Goal: Task Accomplishment & Management: Complete application form

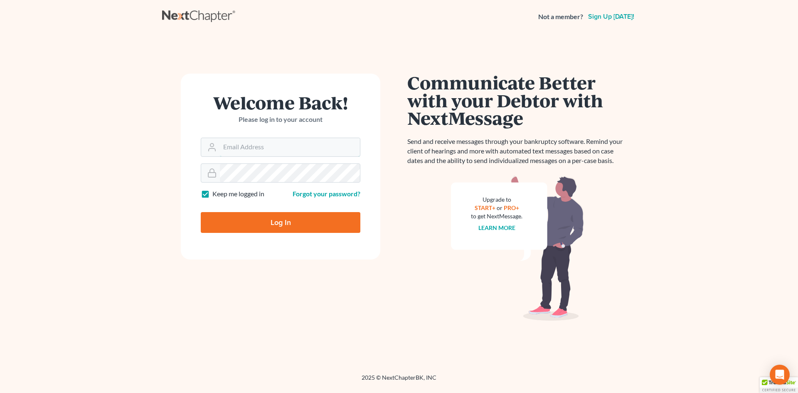
type input "kross410"
click at [274, 213] on input "Log In" at bounding box center [281, 222] width 160 height 21
type input "Thinking..."
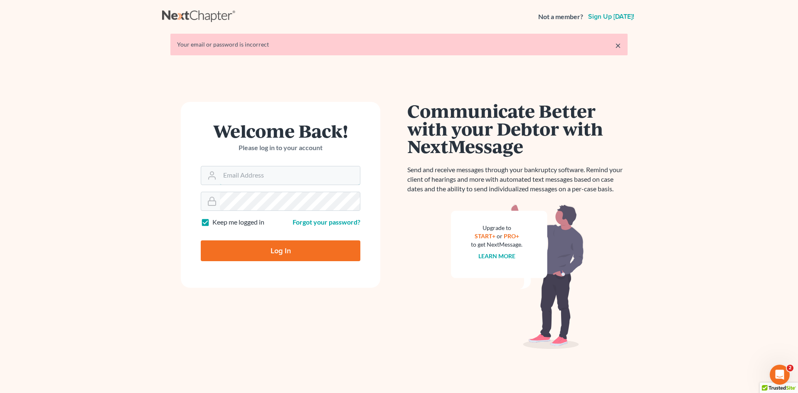
type input "kross410"
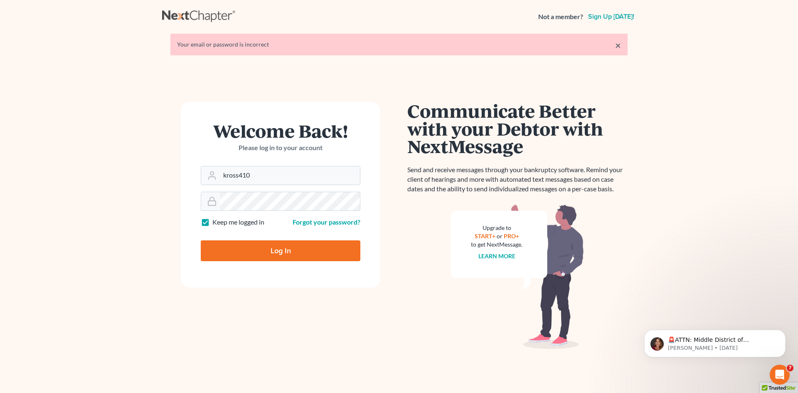
click at [289, 246] on input "Log In" at bounding box center [281, 250] width 160 height 21
type input "Thinking..."
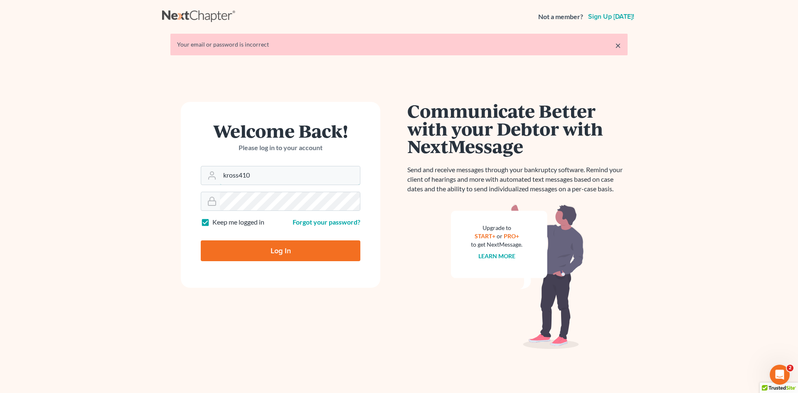
type input "[EMAIL_ADDRESS][DOMAIN_NAME]"
click at [269, 249] on input "Log In" at bounding box center [281, 250] width 160 height 21
type input "Thinking..."
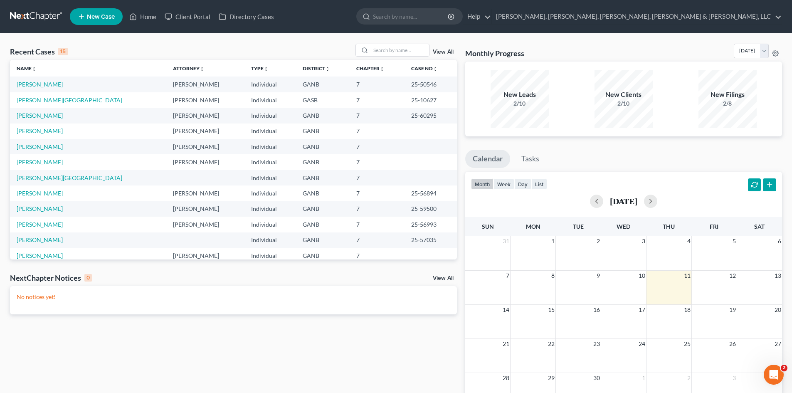
click at [92, 21] on link "New Case" at bounding box center [96, 16] width 53 height 17
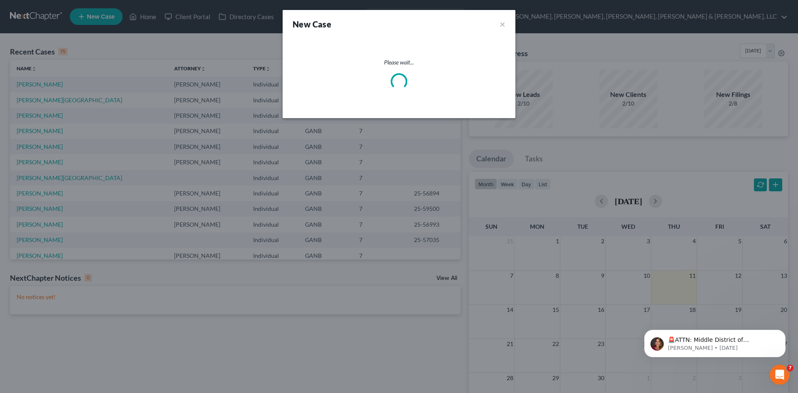
select select "19"
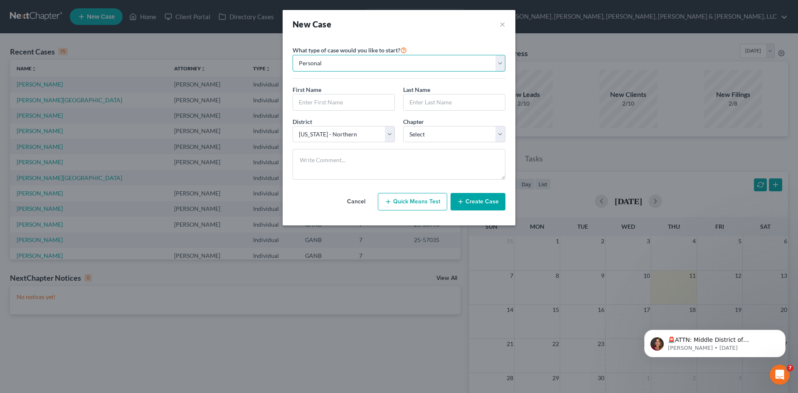
click at [316, 66] on select "Personal Business" at bounding box center [399, 63] width 213 height 17
click at [315, 64] on select "Personal Business" at bounding box center [399, 63] width 213 height 17
click at [326, 98] on input "text" at bounding box center [343, 102] width 101 height 16
type input "Kristy and Kevin"
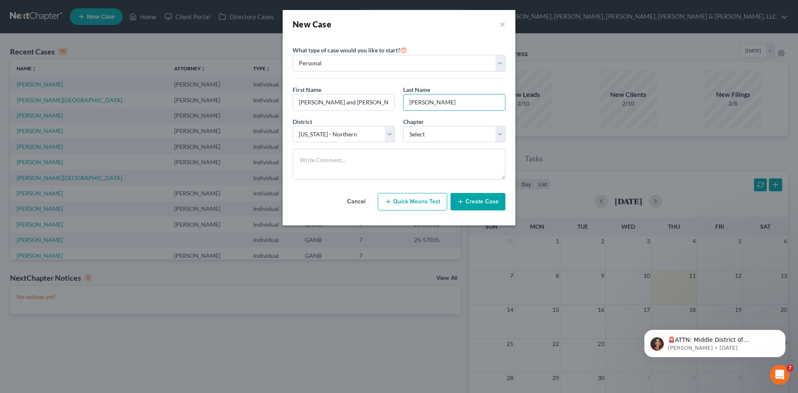
type input "Tran"
click at [471, 123] on div "Chapter * Select 7 11 12 13" at bounding box center [454, 129] width 111 height 25
click at [470, 132] on select "Select 7 11 12 13" at bounding box center [454, 134] width 102 height 17
select select "0"
click at [403, 126] on select "Select 7 11 12 13" at bounding box center [454, 134] width 102 height 17
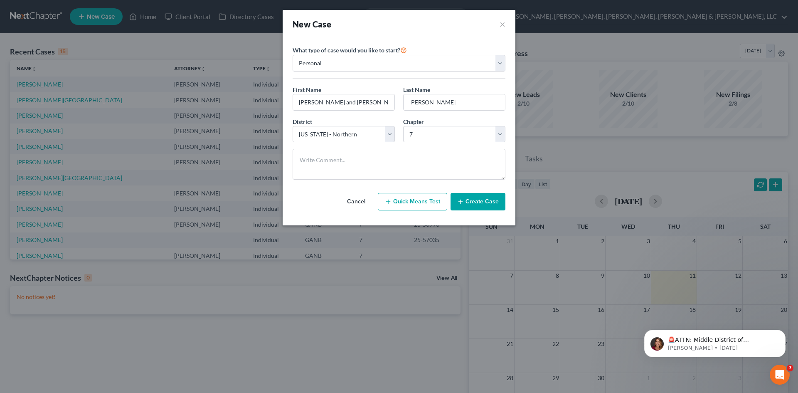
click at [493, 204] on button "Create Case" at bounding box center [478, 201] width 55 height 17
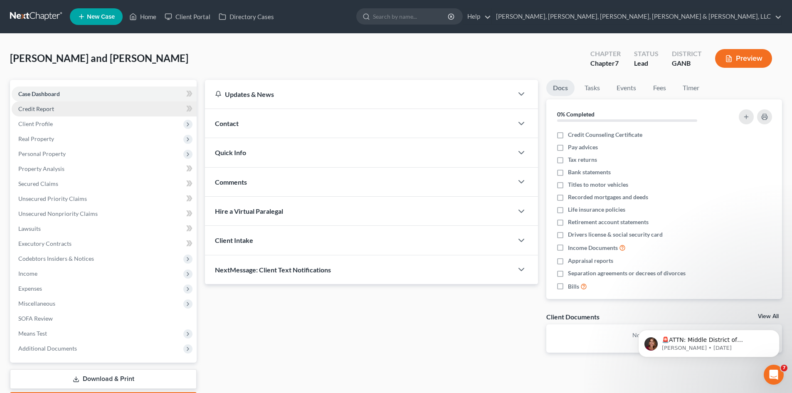
click at [113, 104] on link "Credit Report" at bounding box center [104, 108] width 185 height 15
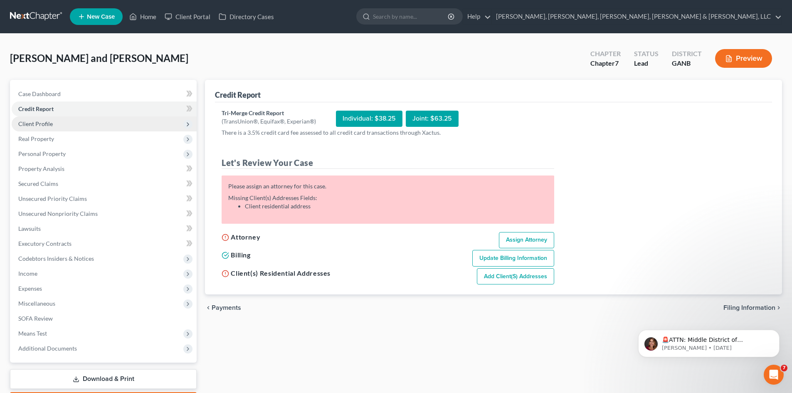
click at [117, 129] on span "Client Profile" at bounding box center [104, 123] width 185 height 15
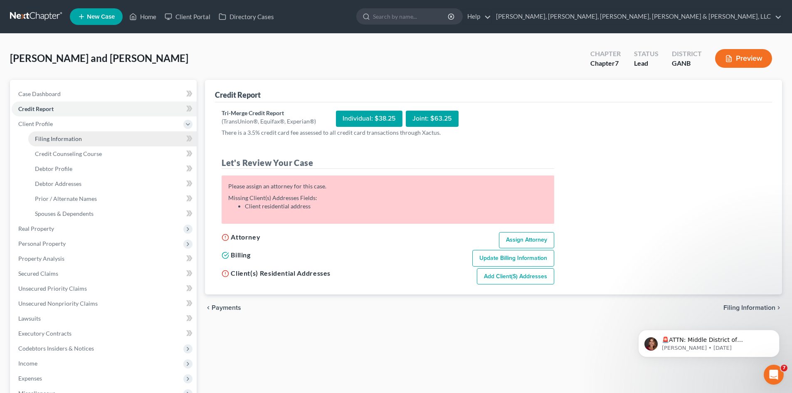
click at [115, 145] on link "Filing Information" at bounding box center [112, 138] width 168 height 15
select select "1"
select select "0"
select select "19"
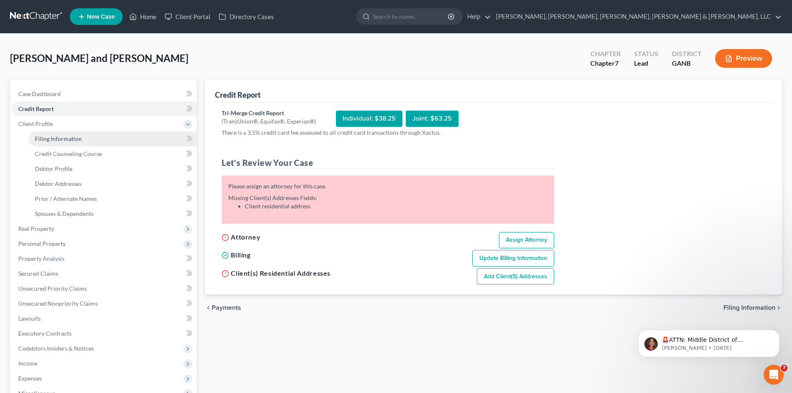
select select "10"
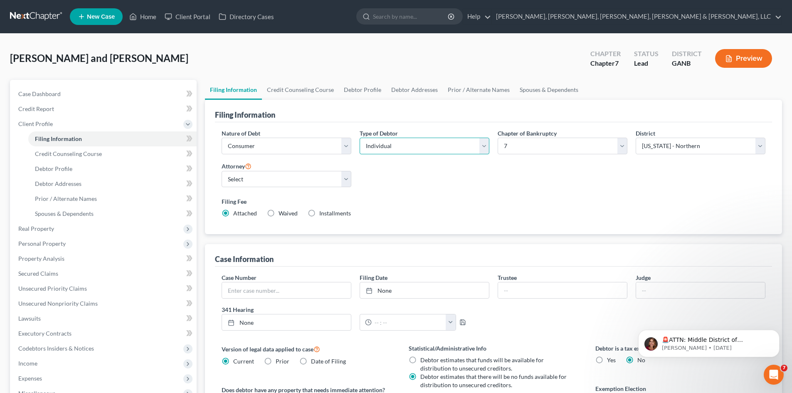
click at [427, 149] on select "Select Individual Joint" at bounding box center [425, 146] width 130 height 17
select select "1"
click at [360, 138] on select "Select Individual Joint" at bounding box center [425, 146] width 130 height 17
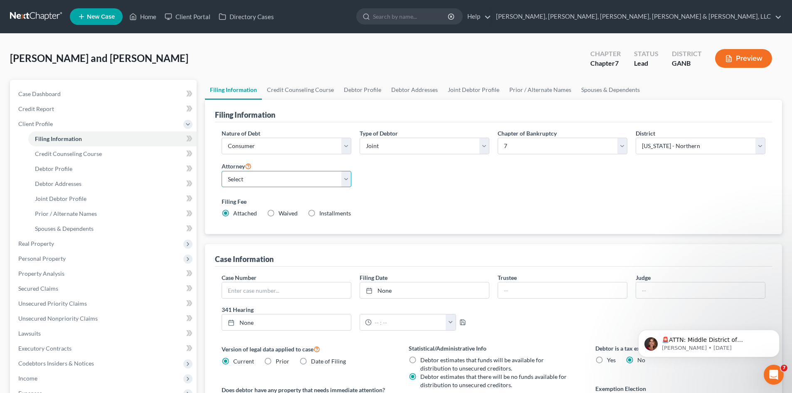
click at [278, 179] on select "Select Charles Nye - GANB Charles Nye - GAMB Allen Bearden - GANB Allen Bearden…" at bounding box center [287, 179] width 130 height 17
select select "5"
click at [222, 171] on select "Select Charles Nye - GANB Charles Nye - GAMB Allen Bearden - GANB Allen Bearden…" at bounding box center [287, 179] width 130 height 17
click at [305, 90] on link "Credit Counseling Course" at bounding box center [300, 90] width 77 height 20
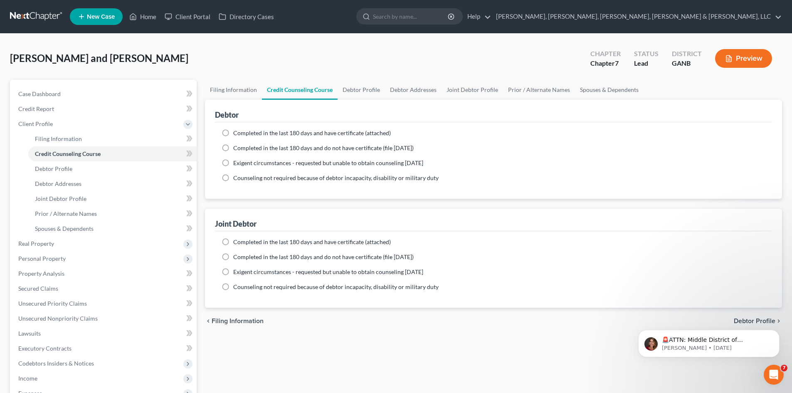
click at [365, 128] on div "Completed in the last 180 days and have certificate (attached) Date Completed N…" at bounding box center [493, 160] width 557 height 76
click at [364, 133] on span "Completed in the last 180 days and have certificate (attached)" at bounding box center [312, 132] width 158 height 7
click at [242, 133] on input "Completed in the last 180 days and have certificate (attached)" at bounding box center [239, 131] width 5 height 5
radio input "true"
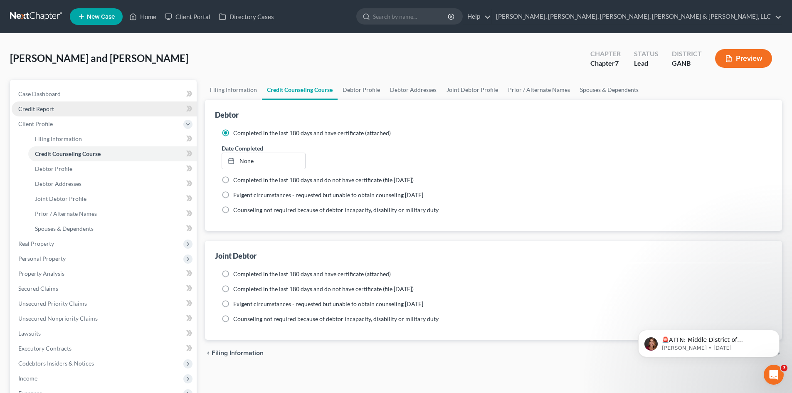
click at [67, 111] on link "Credit Report" at bounding box center [104, 108] width 185 height 15
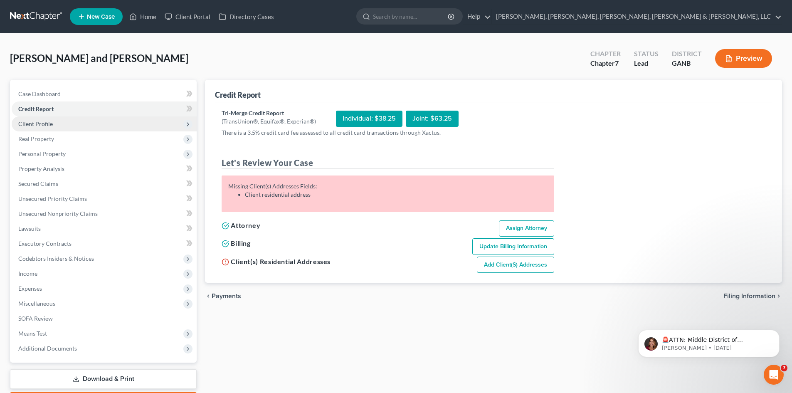
click at [77, 131] on span "Client Profile" at bounding box center [104, 123] width 185 height 15
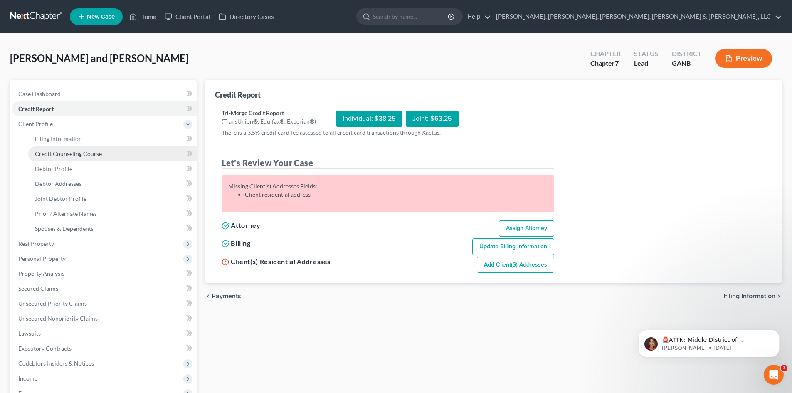
click at [81, 148] on link "Credit Counseling Course" at bounding box center [112, 153] width 168 height 15
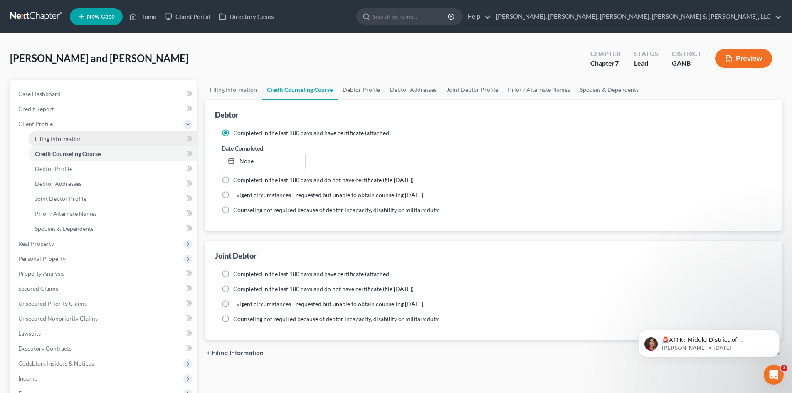
click at [81, 143] on link "Filing Information" at bounding box center [112, 138] width 168 height 15
select select "1"
select select "0"
select select "19"
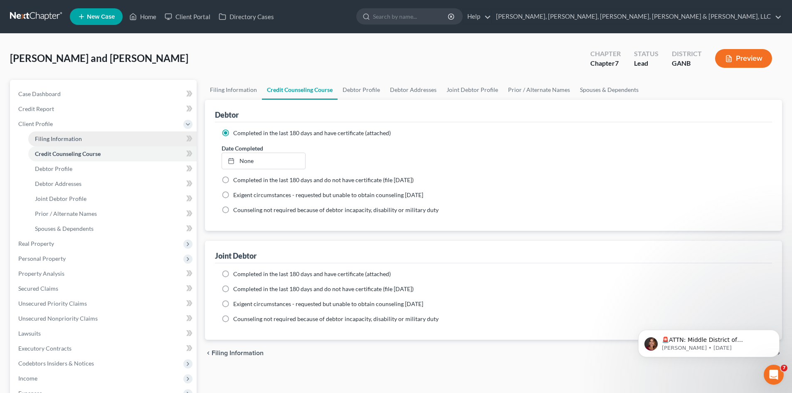
select select "5"
select select "10"
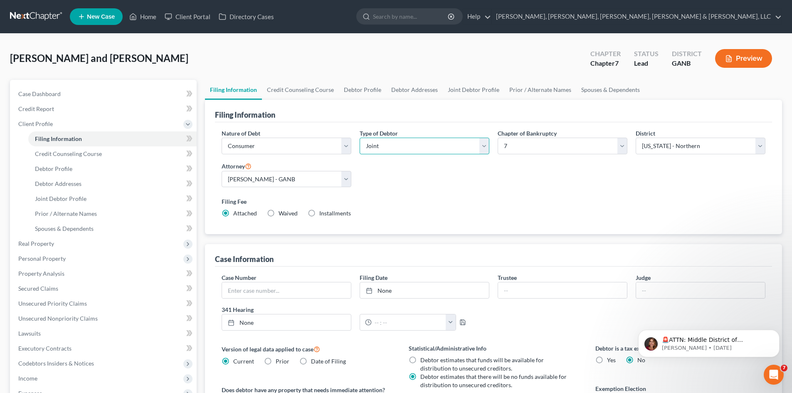
drag, startPoint x: 470, startPoint y: 148, endPoint x: 467, endPoint y: 152, distance: 4.5
click at [469, 148] on select "Select Individual Joint" at bounding box center [425, 146] width 130 height 17
select select "0"
click at [360, 138] on select "Select Individual Joint" at bounding box center [425, 146] width 130 height 17
click at [310, 94] on link "Credit Counseling Course" at bounding box center [300, 90] width 77 height 20
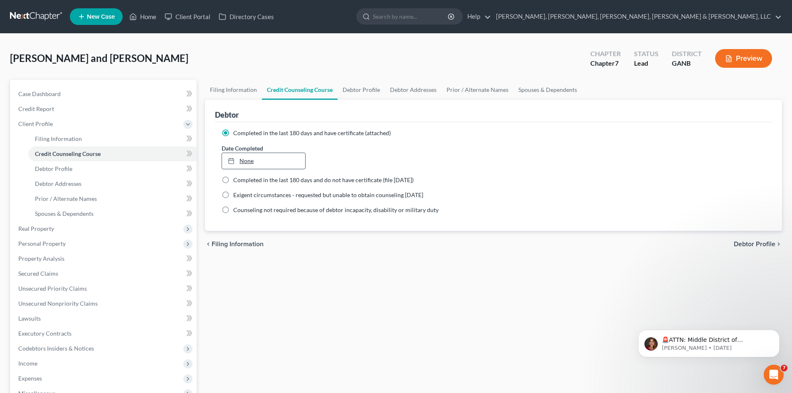
click at [247, 159] on link "None" at bounding box center [263, 161] width 83 height 16
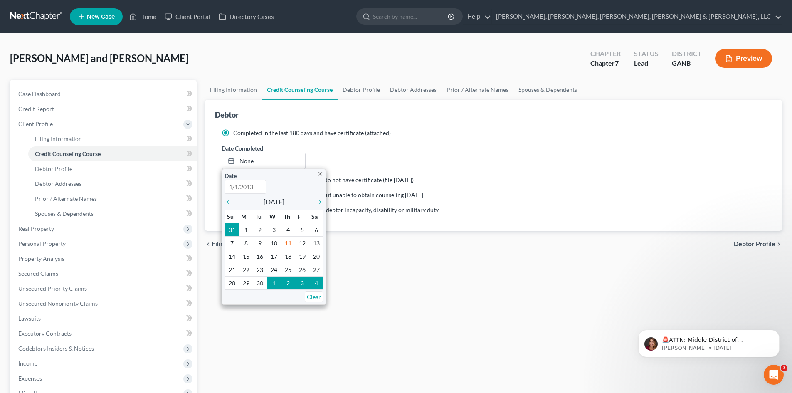
click at [330, 135] on span "Completed in the last 180 days and have certificate (attached)" at bounding box center [312, 132] width 158 height 7
click at [242, 134] on input "Completed in the last 180 days and have certificate (attached)" at bounding box center [239, 131] width 5 height 5
type input "9/11/2025"
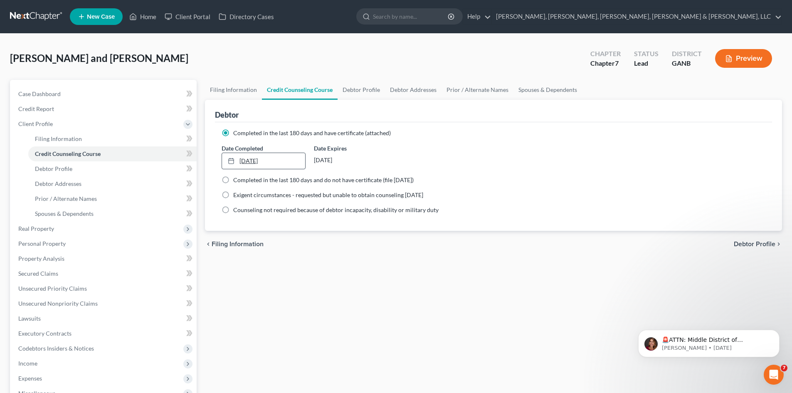
click at [273, 165] on link "9/11/2025" at bounding box center [263, 161] width 83 height 16
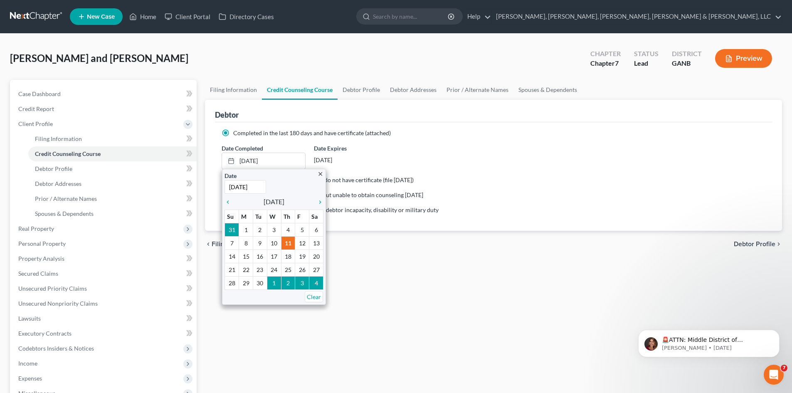
click at [553, 173] on ng-include "Completed in the last 180 days and have certificate (attached) Date Completed 9…" at bounding box center [494, 171] width 544 height 85
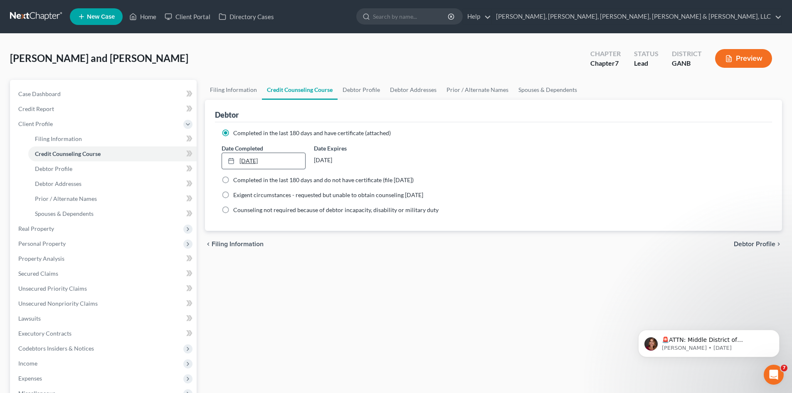
click at [247, 164] on link "9/11/2025" at bounding box center [263, 161] width 83 height 16
click at [229, 160] on line at bounding box center [231, 160] width 5 height 0
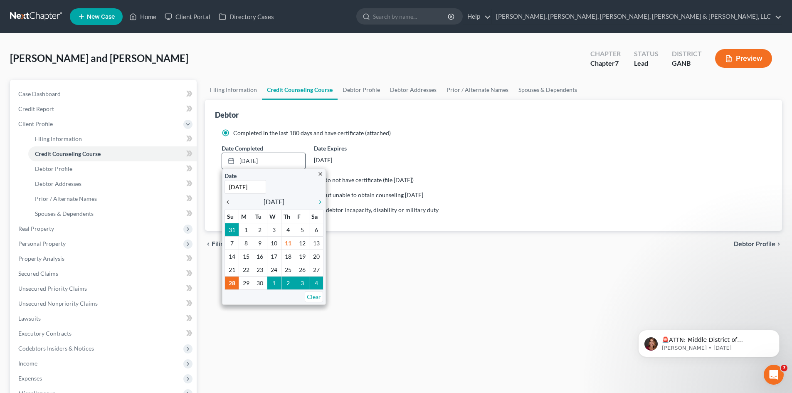
click at [232, 202] on icon "chevron_left" at bounding box center [229, 202] width 11 height 7
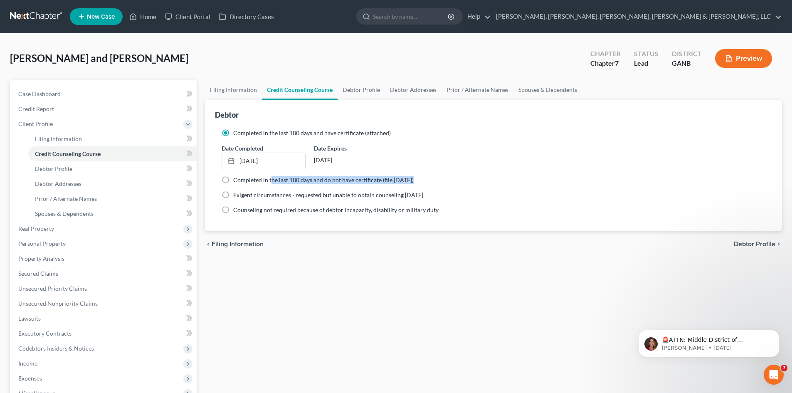
click at [271, 184] on ng-include "Completed in the last 180 days and have certificate (attached) Date Completed 8…" at bounding box center [494, 171] width 544 height 85
click at [268, 179] on span "Completed in the last 180 days and do not have certificate (file within 14 days)" at bounding box center [323, 179] width 180 height 7
click at [242, 179] on input "Completed in the last 180 days and do not have certificate (file within 14 days)" at bounding box center [239, 178] width 5 height 5
radio input "true"
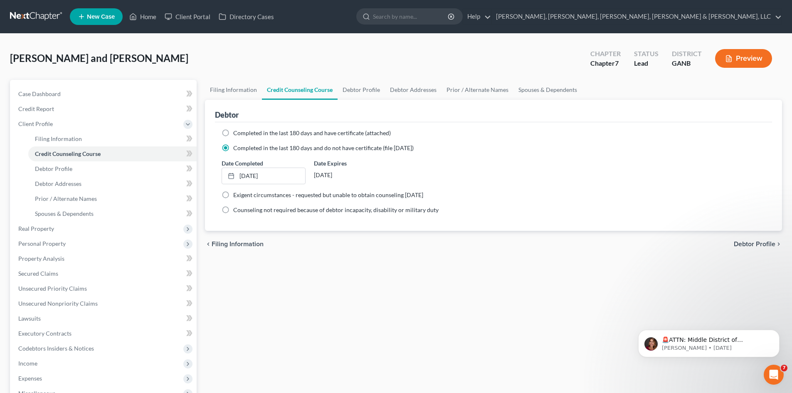
click at [265, 136] on label "Completed in the last 180 days and have certificate (attached)" at bounding box center [312, 133] width 158 height 8
click at [242, 134] on input "Completed in the last 180 days and have certificate (attached)" at bounding box center [239, 131] width 5 height 5
radio input "true"
radio input "false"
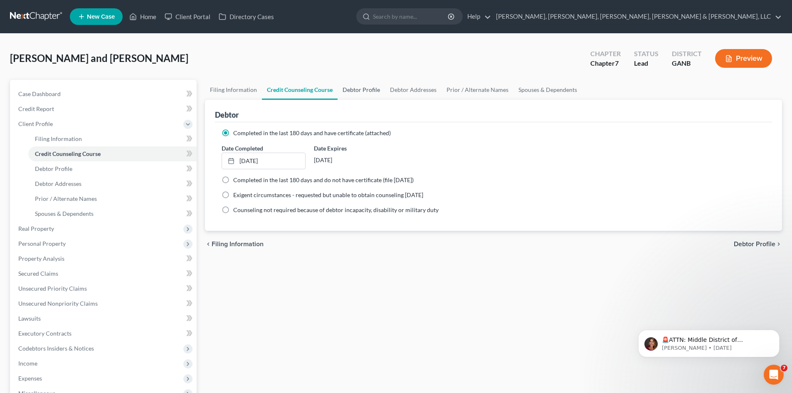
click at [374, 90] on link "Debtor Profile" at bounding box center [361, 90] width 47 height 20
select select "1"
select select "0"
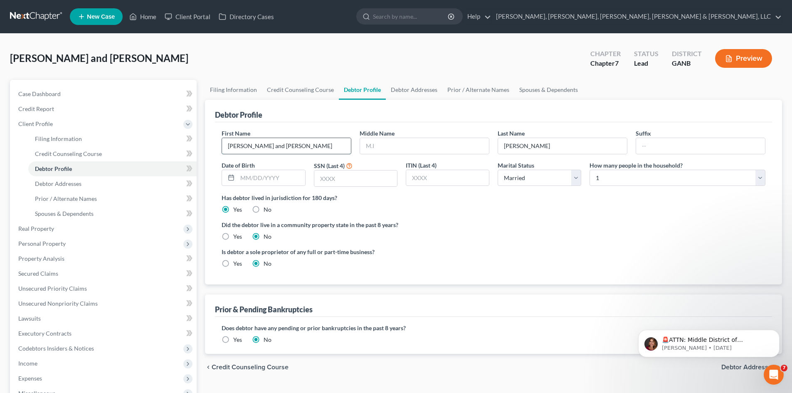
click at [296, 150] on input "Kristy and Kevin" at bounding box center [286, 146] width 129 height 16
drag, startPoint x: 289, startPoint y: 148, endPoint x: 248, endPoint y: 150, distance: 41.6
click at [248, 150] on input "Kristy and Kevin" at bounding box center [286, 146] width 129 height 16
type input "Kristy"
click at [505, 226] on label "Did the debtor live in a community property state in the past 8 years?" at bounding box center [494, 224] width 544 height 9
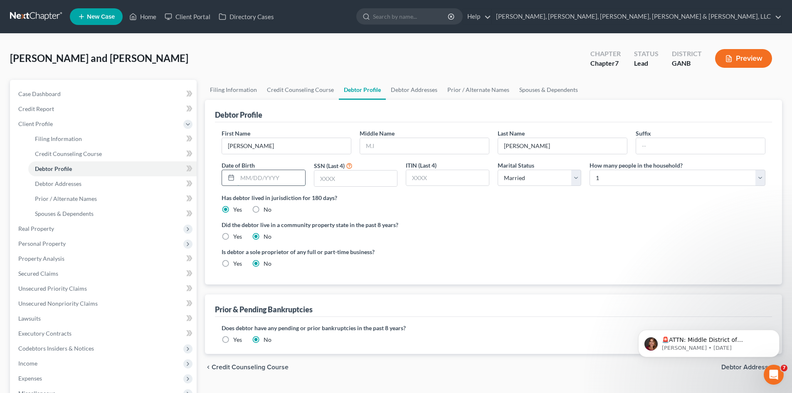
click at [261, 182] on input "text" at bounding box center [270, 178] width 67 height 16
type input "0"
type input "09/20/1973"
type input "3756"
drag, startPoint x: 671, startPoint y: 180, endPoint x: 671, endPoint y: 185, distance: 5.0
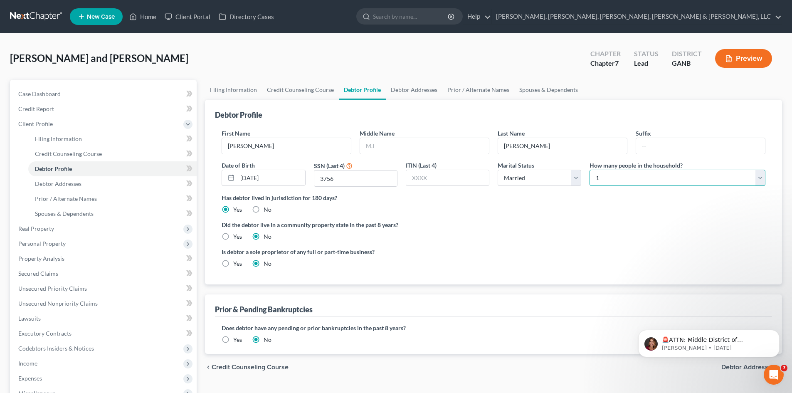
click at [671, 180] on select "Select 1 2 3 4 5 6 7 8 9 10 11 12 13 14 15 16 17 18 19 20" at bounding box center [677, 178] width 176 height 17
select select "2"
click at [589, 170] on select "Select 1 2 3 4 5 6 7 8 9 10 11 12 13 14 15 16 17 18 19 20" at bounding box center [677, 178] width 176 height 17
click at [405, 103] on div "Debtor Profile" at bounding box center [493, 111] width 557 height 22
click at [405, 94] on link "Debtor Addresses" at bounding box center [414, 90] width 57 height 20
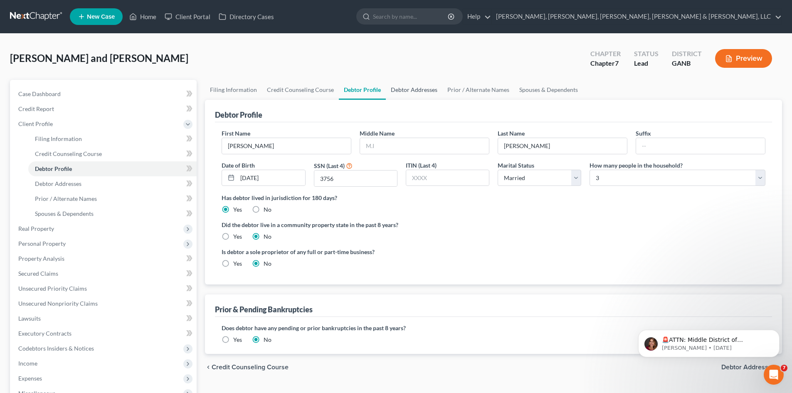
select select "0"
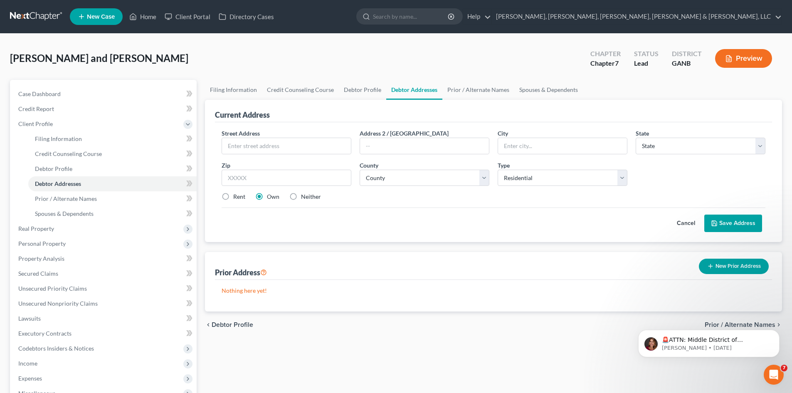
click at [340, 155] on div "Street Address * Address 2 / PO Box City * State * State AL AK AR AZ CA CO CT D…" at bounding box center [493, 168] width 552 height 79
click at [338, 150] on input "text" at bounding box center [286, 146] width 129 height 16
click at [338, 146] on input "text" at bounding box center [286, 146] width 129 height 16
click at [340, 146] on input "text" at bounding box center [286, 146] width 129 height 16
type input "1757 Chadwick View Court"
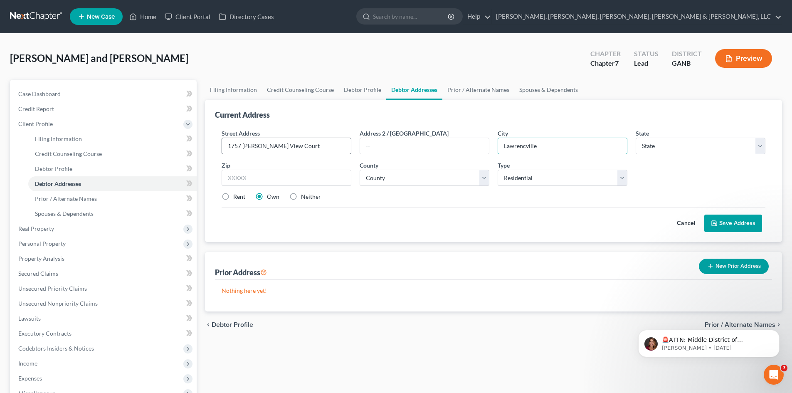
type input "Lawrencville"
click at [735, 142] on select "State AL AK AR AZ CA CO CT DE DC FL GA GU HI ID IL IN IA KS KY LA ME MD MA MI M…" at bounding box center [701, 146] width 130 height 17
select select "10"
click at [636, 138] on select "State AL AK AR AZ CA CO CT DE DC FL GA GU HI ID IL IN IA KS KY LA ME MD MA MI M…" at bounding box center [701, 146] width 130 height 17
click at [335, 182] on input "text" at bounding box center [287, 178] width 130 height 17
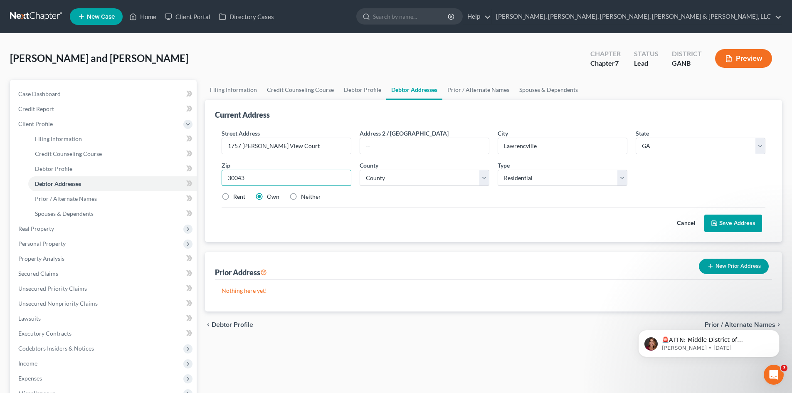
type input "30043"
type input "Lawrenceville"
click at [384, 191] on div "Street Address * 1757 Chadwick View Court Address 2 / PO Box City * Lawrencevil…" at bounding box center [493, 168] width 552 height 79
click at [386, 178] on select "County Appling County Atkinson County Bacon County Baker County Baldwin County …" at bounding box center [425, 178] width 130 height 17
select select "66"
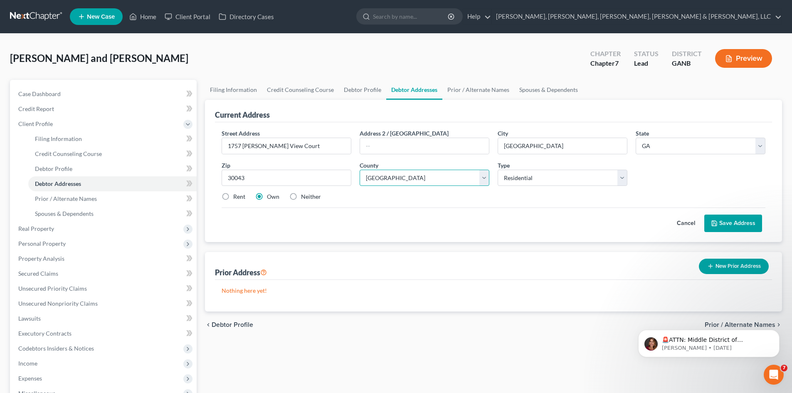
click at [360, 170] on select "County Appling County Atkinson County Bacon County Baker County Baldwin County …" at bounding box center [425, 178] width 130 height 17
click at [233, 195] on label "Rent" at bounding box center [239, 196] width 12 height 8
click at [237, 195] on input "Rent" at bounding box center [239, 194] width 5 height 5
radio input "true"
click at [747, 219] on button "Save Address" at bounding box center [733, 223] width 58 height 17
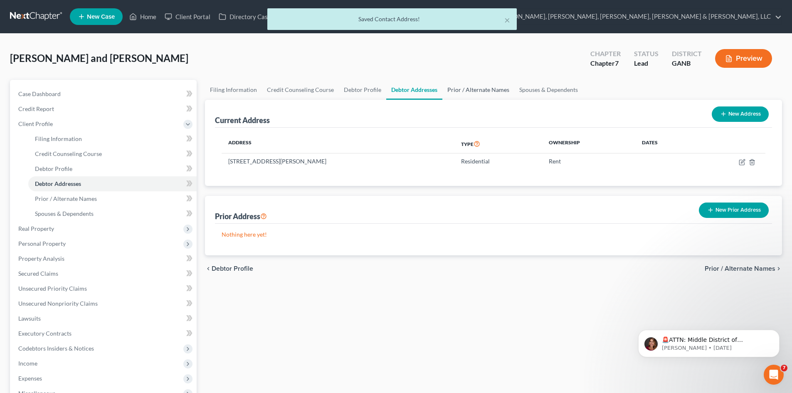
click at [468, 85] on link "Prior / Alternate Names" at bounding box center [478, 90] width 72 height 20
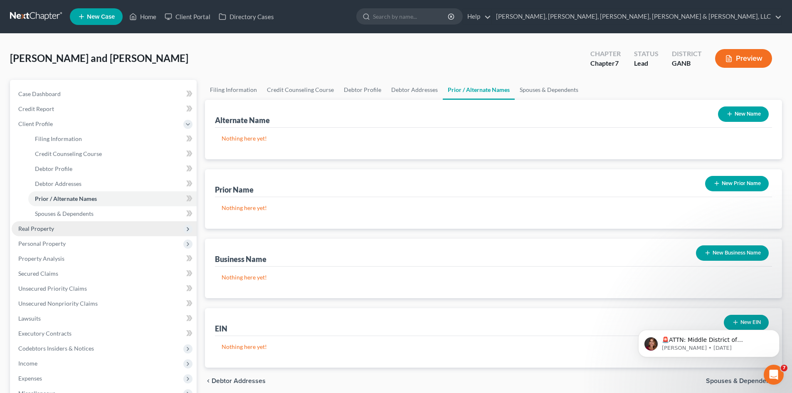
click at [90, 225] on span "Real Property" at bounding box center [104, 228] width 185 height 15
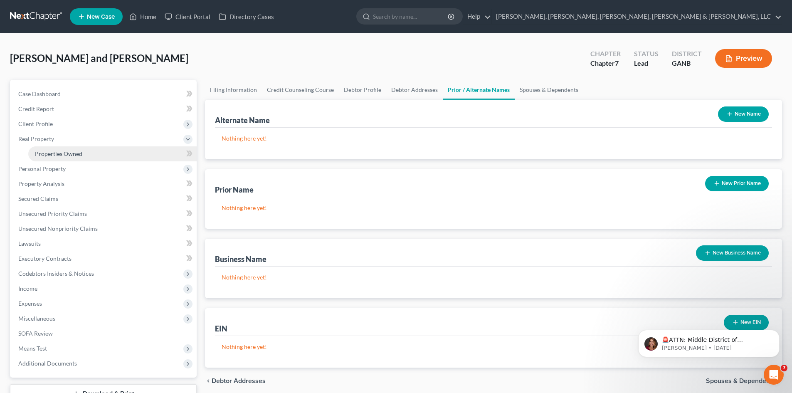
click at [78, 150] on span "Properties Owned" at bounding box center [58, 153] width 47 height 7
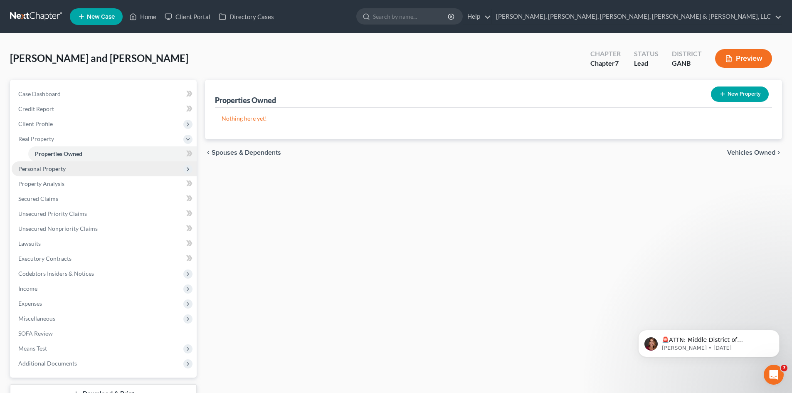
click at [81, 174] on span "Personal Property" at bounding box center [104, 168] width 185 height 15
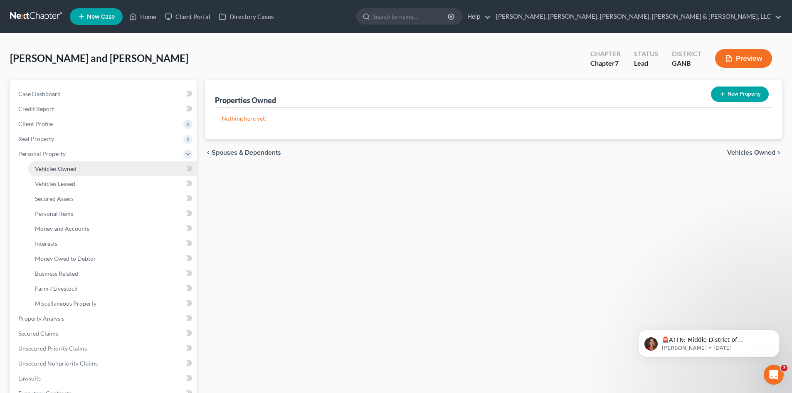
click at [80, 170] on link "Vehicles Owned" at bounding box center [112, 168] width 168 height 15
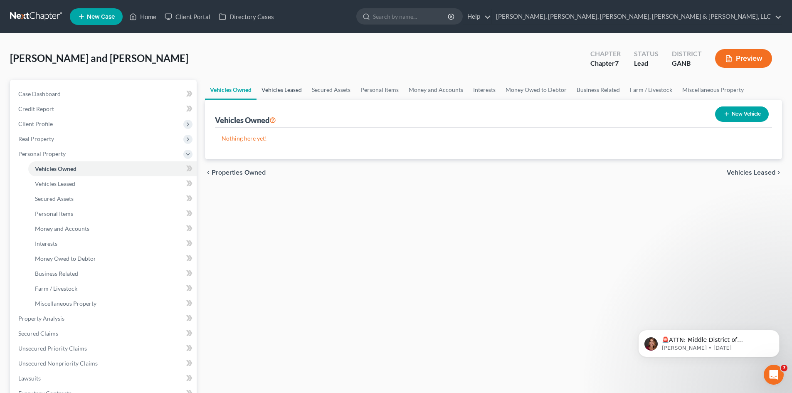
click at [301, 91] on link "Vehicles Leased" at bounding box center [281, 90] width 50 height 20
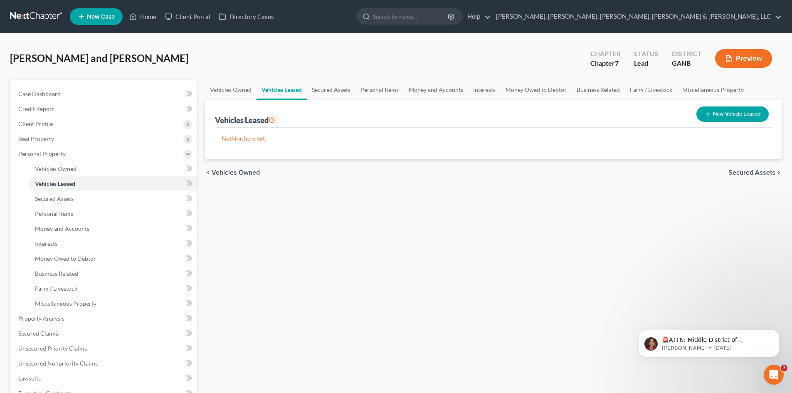
click at [720, 117] on button "New Vehicle Leased" at bounding box center [732, 113] width 72 height 15
select select "0"
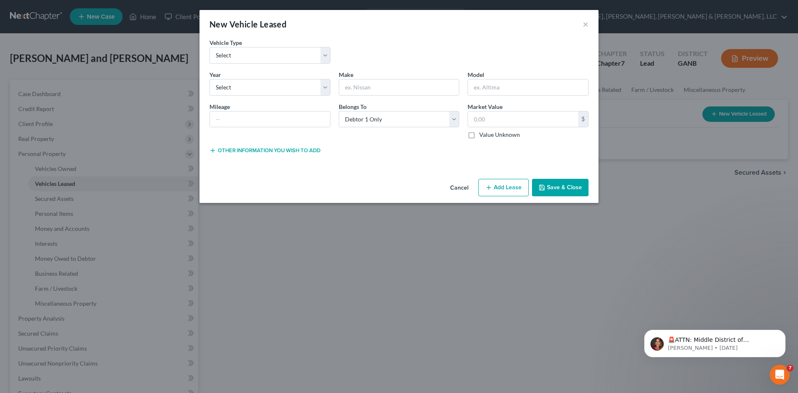
click at [316, 67] on div "Vehicle Type * Select Automobile Truck Trailer Watercraft Aircraft Motor Home A…" at bounding box center [398, 54] width 387 height 32
click at [316, 55] on select "Select Automobile Truck Trailer Watercraft Aircraft Motor Home Atv Other Vehicle" at bounding box center [270, 55] width 121 height 17
select select "0"
click at [210, 47] on select "Select Automobile Truck Trailer Watercraft Aircraft Motor Home Atv Other Vehicle" at bounding box center [270, 55] width 121 height 17
click at [306, 84] on select "Select 2026 2025 2024 2023 2022 2021 2020 2019 2018 2017 2016 2015 2014 2013 20…" at bounding box center [270, 87] width 121 height 17
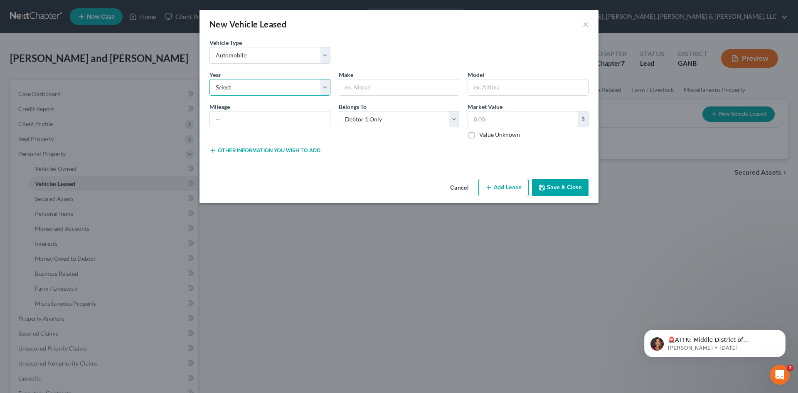
select select "4"
click at [210, 79] on select "Select 2026 2025 2024 2023 2022 2021 2020 2019 2018 2017 2016 2015 2014 2013 20…" at bounding box center [270, 87] width 121 height 17
click at [364, 81] on input "text" at bounding box center [399, 87] width 120 height 16
type input "Lexus"
type input "RX350"
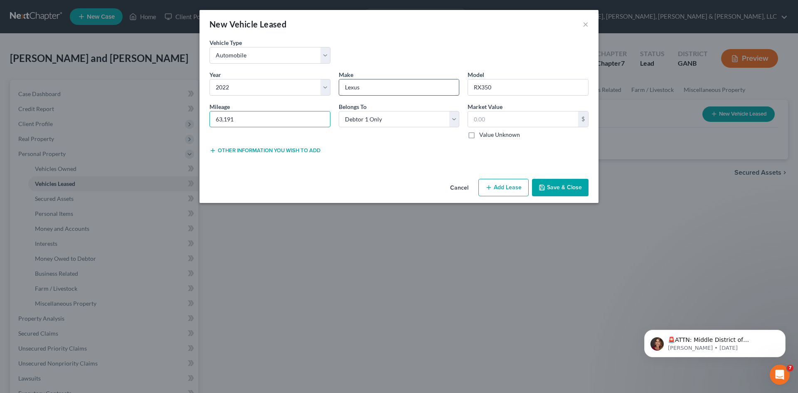
type input "63,191"
type input "40,000"
click at [496, 138] on label "Value Unknown" at bounding box center [499, 135] width 41 height 8
click at [488, 136] on input "Value Unknown" at bounding box center [485, 133] width 5 height 5
checkbox input "true"
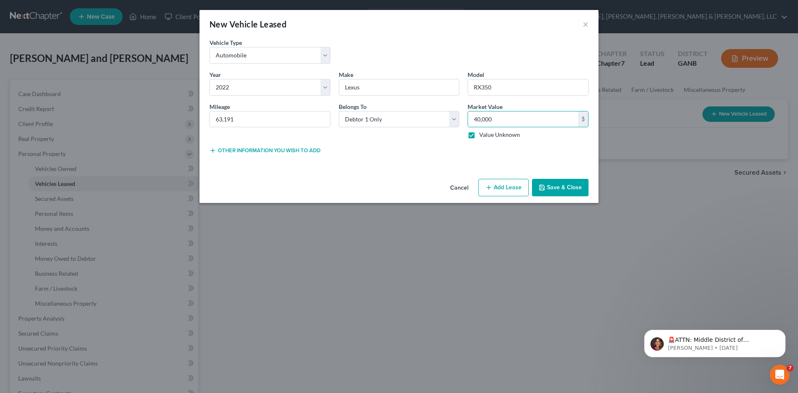
type input "0.00"
click at [492, 182] on button "Add Lease" at bounding box center [503, 187] width 50 height 17
select select "0"
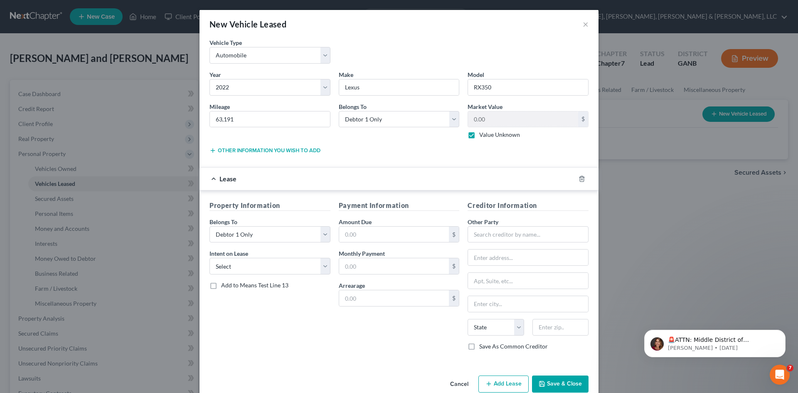
click at [463, 382] on button "Cancel" at bounding box center [460, 384] width 32 height 17
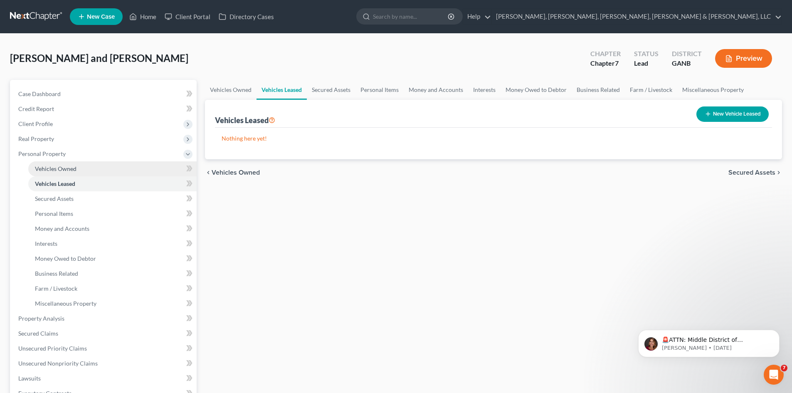
click at [119, 170] on link "Vehicles Owned" at bounding box center [112, 168] width 168 height 15
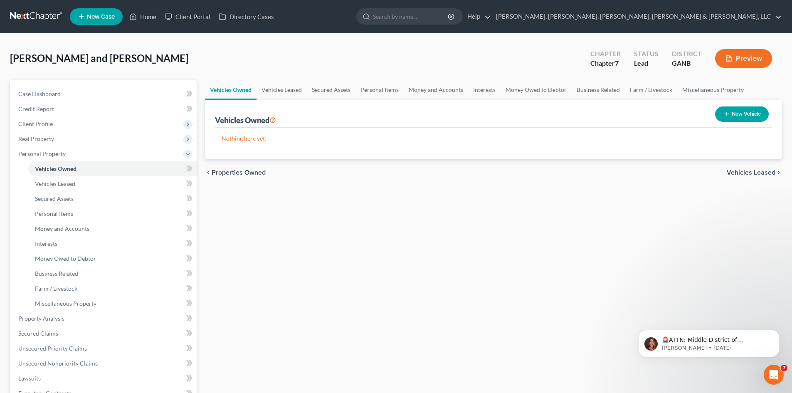
click at [732, 110] on button "New Vehicle" at bounding box center [742, 113] width 54 height 15
select select "0"
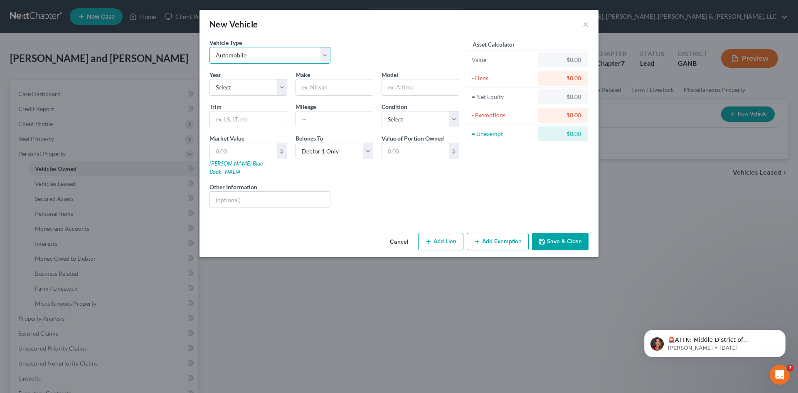
click at [296, 55] on select "Select Automobile Truck Trailer Watercraft Aircraft Motor Home Atv Other Vehicle" at bounding box center [270, 55] width 121 height 17
click at [299, 43] on div "Vehicle Type Select Automobile Truck Trailer Watercraft Aircraft Motor Home Atv…" at bounding box center [269, 50] width 129 height 25
click at [271, 90] on select "Select 2026 2025 2024 2023 2022 2021 2020 2019 2018 2017 2016 2015 2014 2013 20…" at bounding box center [249, 87] width 78 height 17
select select "4"
click at [210, 79] on select "Select 2026 2025 2024 2023 2022 2021 2020 2019 2018 2017 2016 2015 2014 2013 20…" at bounding box center [249, 87] width 78 height 17
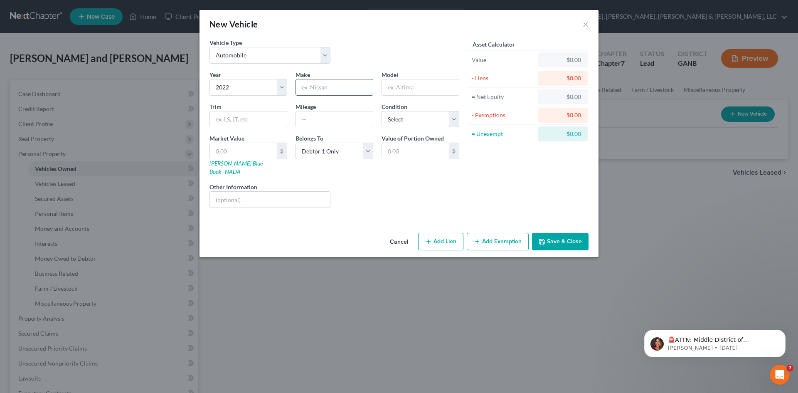
click at [358, 84] on input "text" at bounding box center [334, 87] width 77 height 16
type input "Lexus"
type input "RX350"
type input "63,191"
click at [432, 118] on select "Select Excellent Very Good Good Fair Poor" at bounding box center [421, 119] width 78 height 17
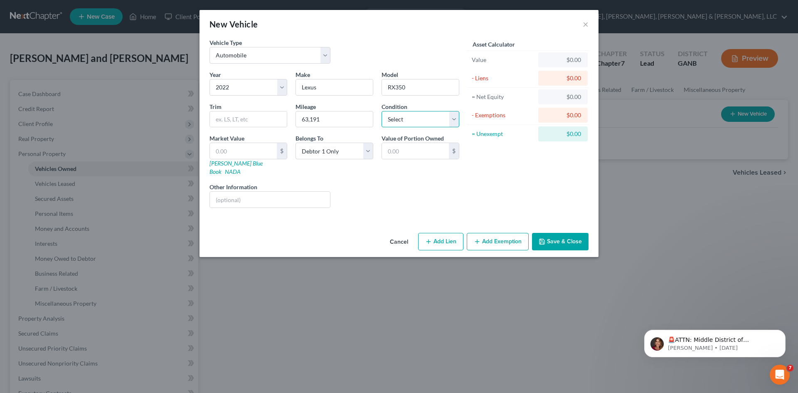
select select "2"
click at [382, 111] on select "Select Excellent Very Good Good Fair Poor" at bounding box center [421, 119] width 78 height 17
click at [239, 154] on input "text" at bounding box center [243, 151] width 67 height 16
type input "4"
type input "4.00"
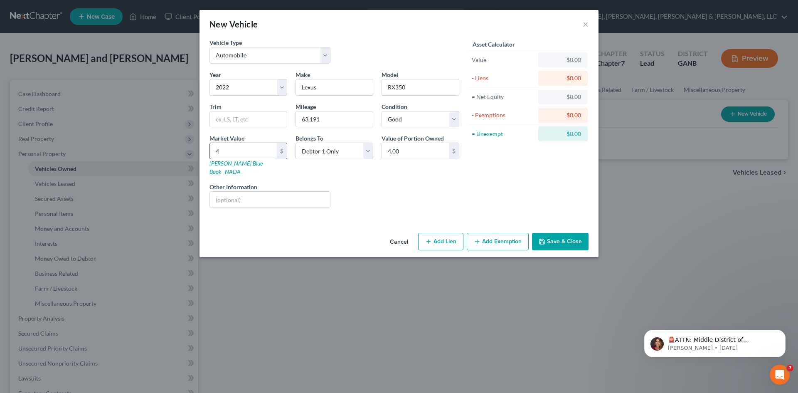
type input "40"
type input "40.00"
type input "400"
type input "400.00"
type input "4000"
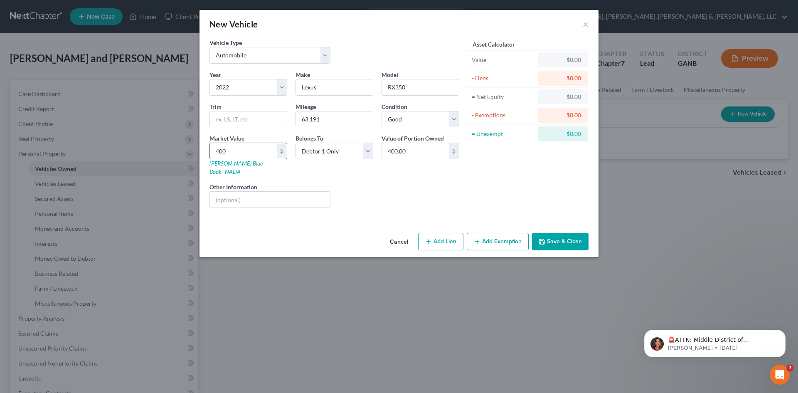
type input "4,000.00"
type input "4,0000"
type input "40,000.00"
type input "40,000"
click at [441, 238] on button "Add Lien" at bounding box center [440, 241] width 45 height 17
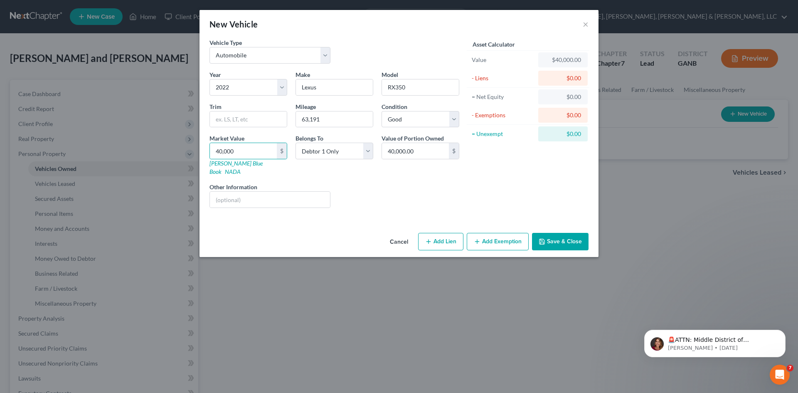
select select "0"
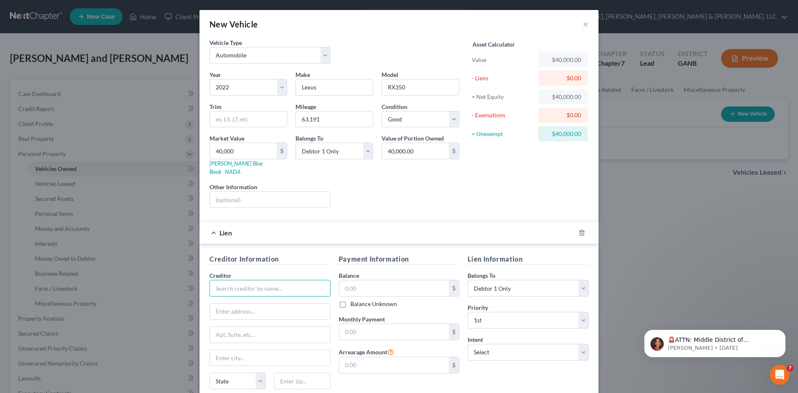
click at [308, 285] on input "text" at bounding box center [270, 288] width 121 height 17
type input "SETOYOTA FIN DBA OF WO"
type input "PO BOX 91614"
type input "Mobile"
select select "0"
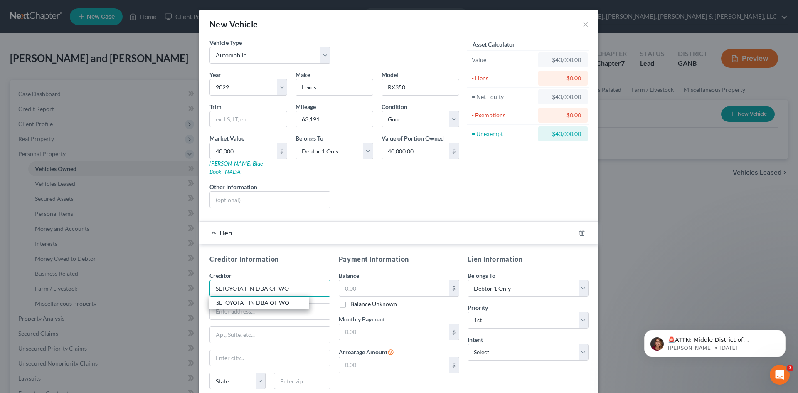
type input "36691"
type input "SETOYOTA FIN DBA OF WO"
drag, startPoint x: 788, startPoint y: 191, endPoint x: 789, endPoint y: 198, distance: 7.1
click at [789, 198] on div "New Vehicle × Vehicle Type Select Automobile Truck Trailer Watercraft Aircraft …" at bounding box center [399, 196] width 798 height 393
drag, startPoint x: 791, startPoint y: 197, endPoint x: 792, endPoint y: 205, distance: 8.8
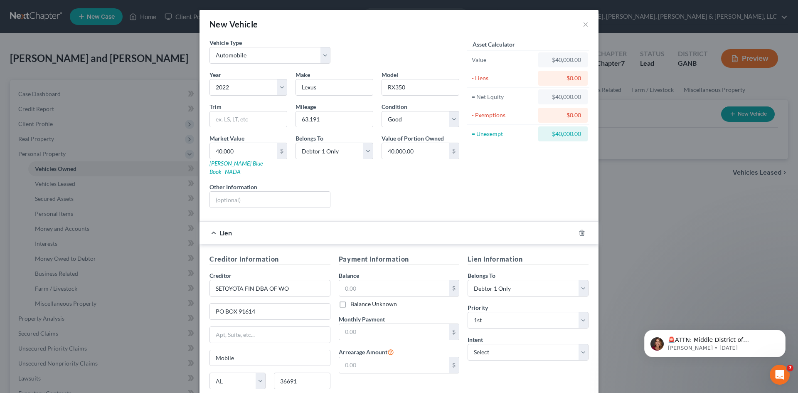
click at [792, 205] on div "New Vehicle × Vehicle Type Select Automobile Truck Trailer Watercraft Aircraft …" at bounding box center [399, 196] width 798 height 393
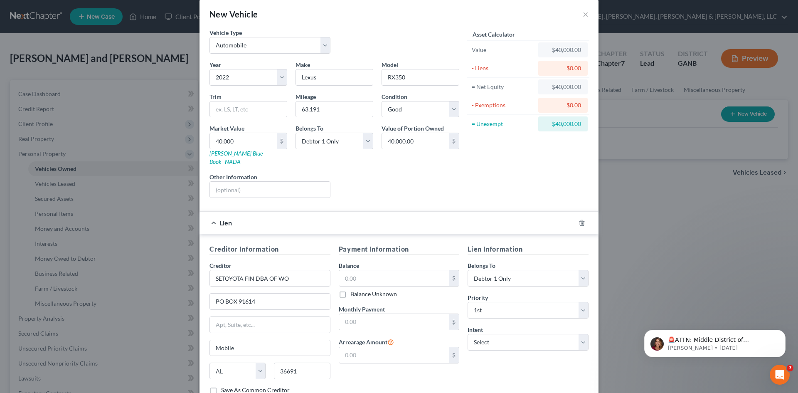
scroll to position [45, 0]
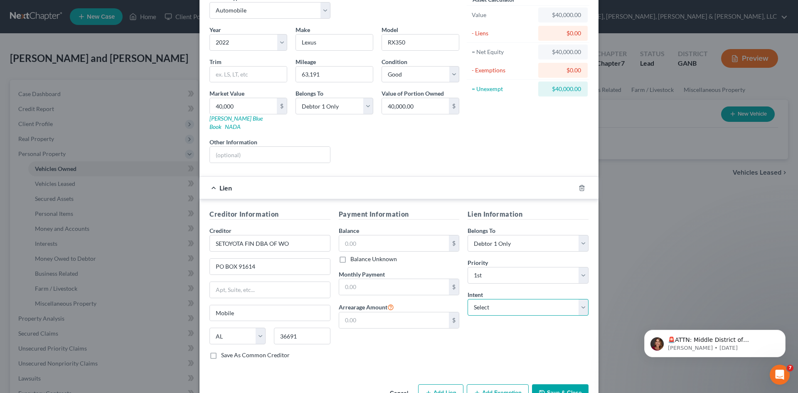
click at [513, 299] on select "Select Surrender Redeem Reaffirm Avoid Other" at bounding box center [528, 307] width 121 height 17
select select "2"
click at [468, 299] on select "Select Surrender Redeem Reaffirm Avoid Other" at bounding box center [528, 307] width 121 height 17
click at [429, 237] on input "text" at bounding box center [394, 243] width 110 height 16
click at [434, 270] on div "Monthly Payment $" at bounding box center [399, 282] width 121 height 25
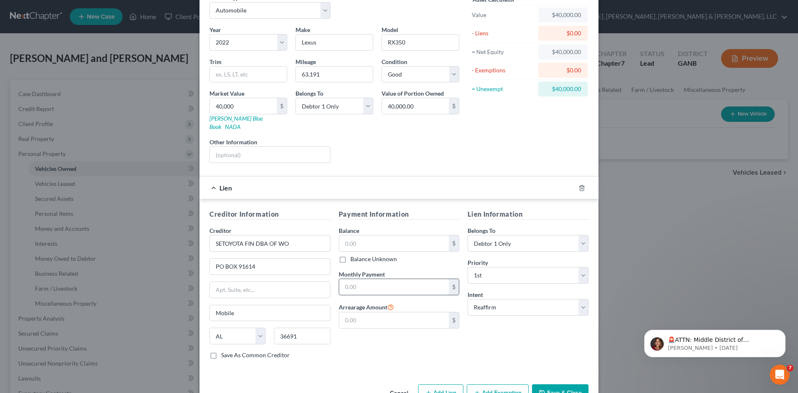
click at [436, 283] on input "text" at bounding box center [394, 287] width 110 height 16
type input "993.28"
click at [535, 384] on button "Save & Close" at bounding box center [560, 392] width 57 height 17
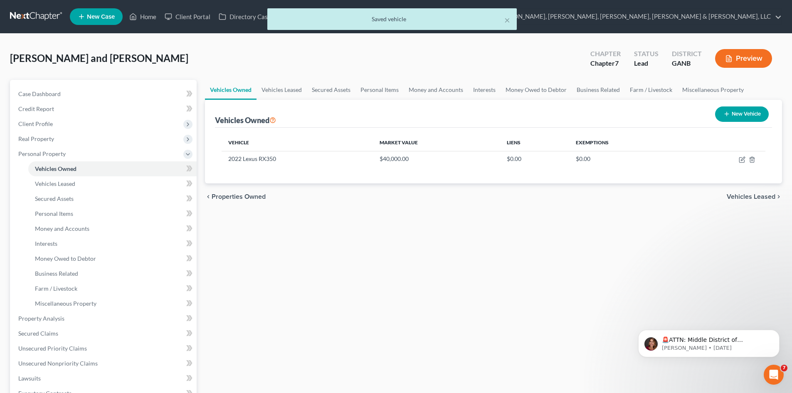
click at [740, 112] on button "New Vehicle" at bounding box center [742, 113] width 54 height 15
select select "0"
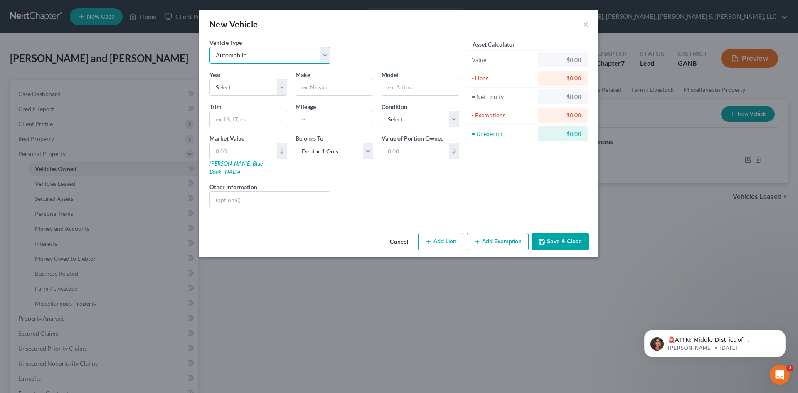
click at [279, 59] on select "Select Automobile Truck Trailer Watercraft Aircraft Motor Home Atv Other Vehicle" at bounding box center [270, 55] width 121 height 17
click at [210, 47] on select "Select Automobile Truck Trailer Watercraft Aircraft Motor Home Atv Other Vehicle" at bounding box center [270, 55] width 121 height 17
click at [280, 83] on select "Select 2026 2025 2024 2023 2022 2021 2020 2019 2018 2017 2016 2015 2014 2013 20…" at bounding box center [249, 87] width 78 height 17
select select "9"
click at [210, 79] on select "Select 2026 2025 2024 2023 2022 2021 2020 2019 2018 2017 2016 2015 2014 2013 20…" at bounding box center [249, 87] width 78 height 17
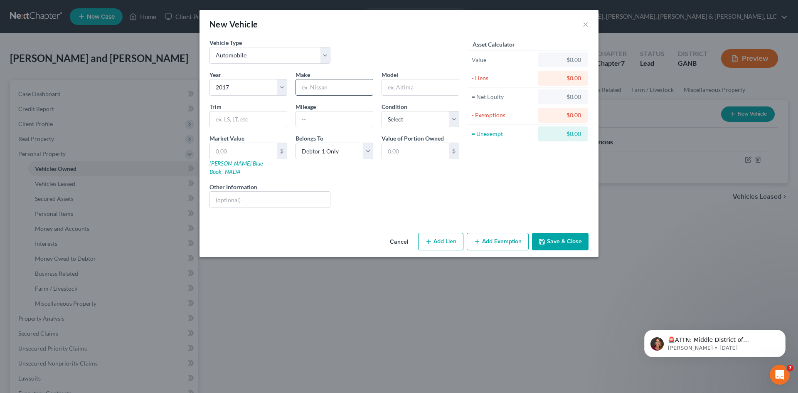
click at [338, 91] on input "text" at bounding box center [334, 87] width 77 height 16
type input "2017"
type input "Lexus"
type input "GX460"
click at [253, 148] on input "text" at bounding box center [243, 151] width 67 height 16
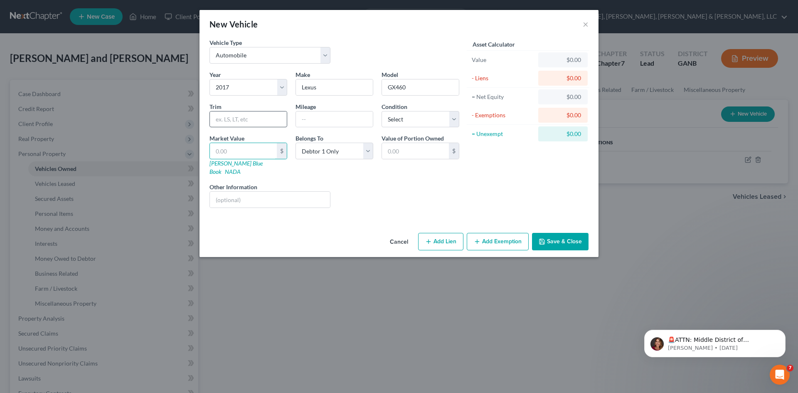
type input "1"
type input "1.00"
type input "15"
type input "15.00"
type input "150"
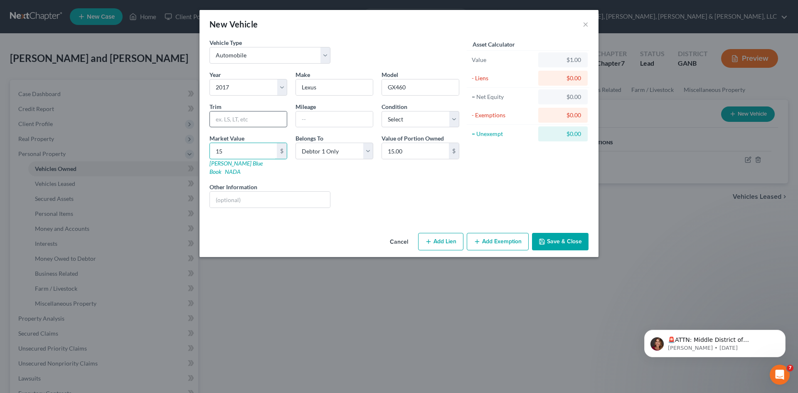
type input "150.00"
type input "1500"
type input "1,500.00"
type input "1,5000"
type input "15,000.00"
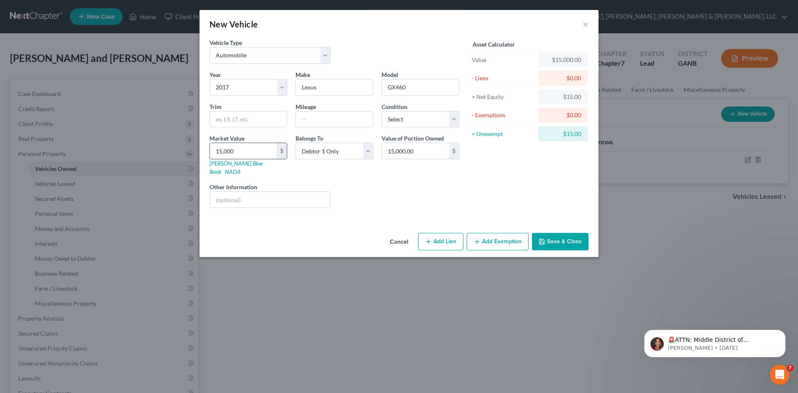
click at [259, 150] on input "15,000" at bounding box center [243, 151] width 67 height 16
type input "15,000"
click at [495, 239] on button "Add Exemption" at bounding box center [498, 241] width 62 height 17
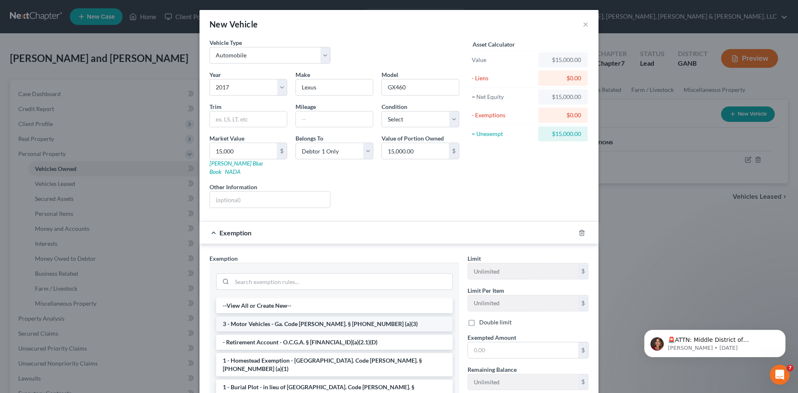
click at [413, 316] on li "3 - Motor Vehicles - Ga. Code Ann. § 44-13-100 (a)(3)" at bounding box center [334, 323] width 237 height 15
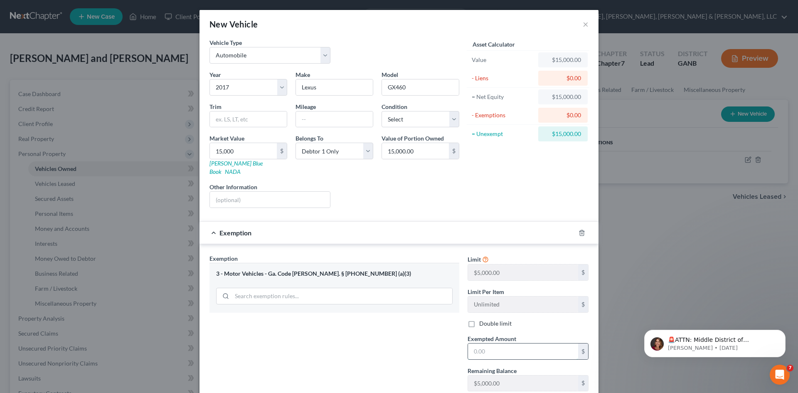
click at [481, 343] on input "text" at bounding box center [523, 351] width 110 height 16
type input "5,000"
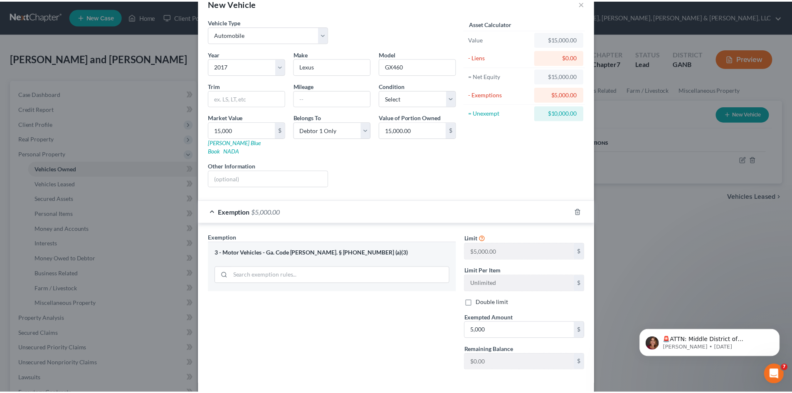
scroll to position [49, 0]
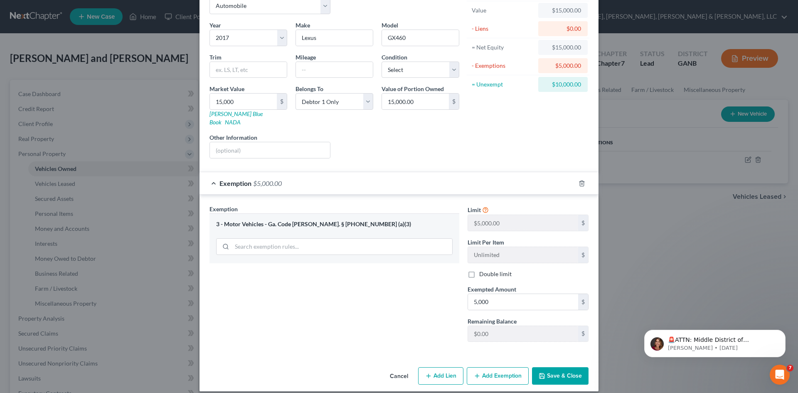
click at [567, 367] on button "Save & Close" at bounding box center [560, 375] width 57 height 17
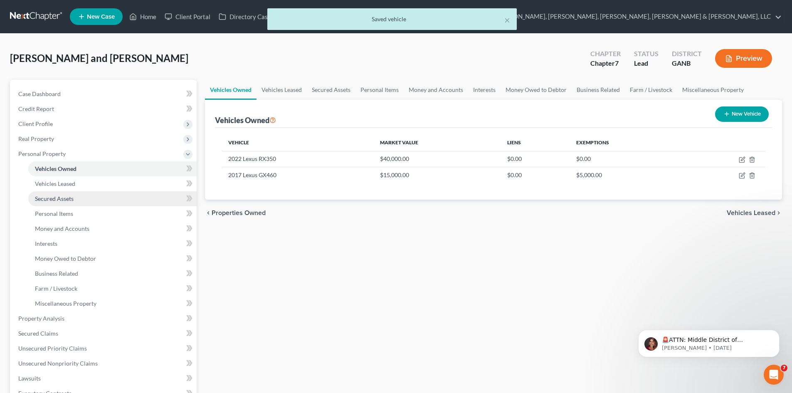
click at [54, 202] on span "Secured Assets" at bounding box center [54, 198] width 39 height 7
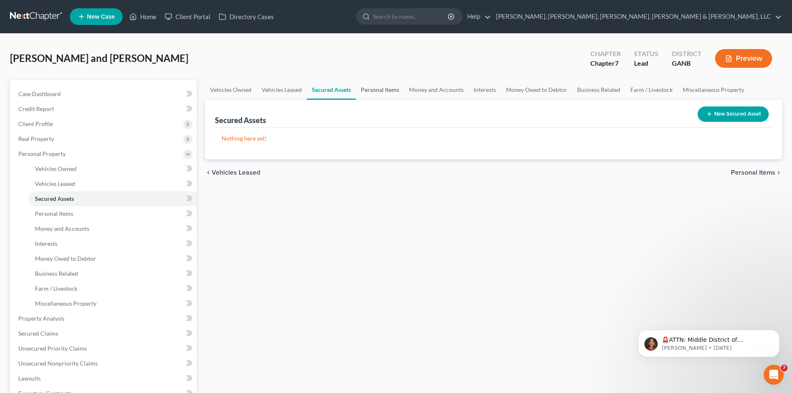
click at [382, 85] on link "Personal Items" at bounding box center [380, 90] width 48 height 20
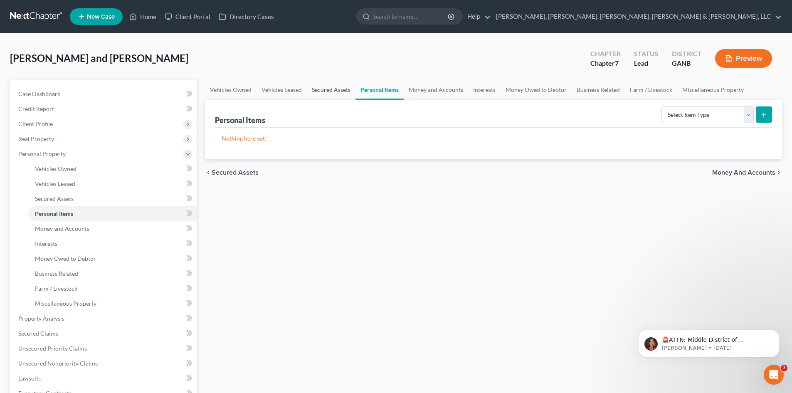
click at [337, 96] on link "Secured Assets" at bounding box center [331, 90] width 49 height 20
